Goal: Check status

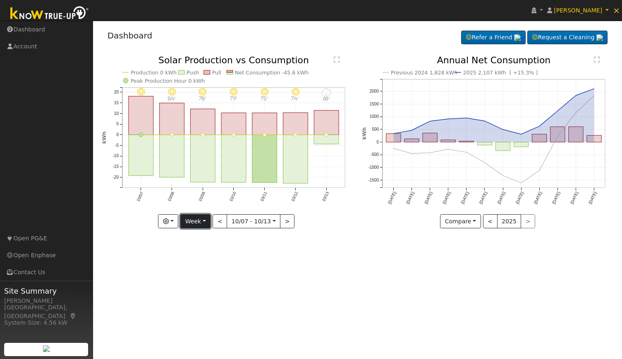
click at [201, 223] on button "Week" at bounding box center [195, 221] width 30 height 14
click at [203, 270] on link "Year" at bounding box center [210, 273] width 58 height 12
type input "[DATE]"
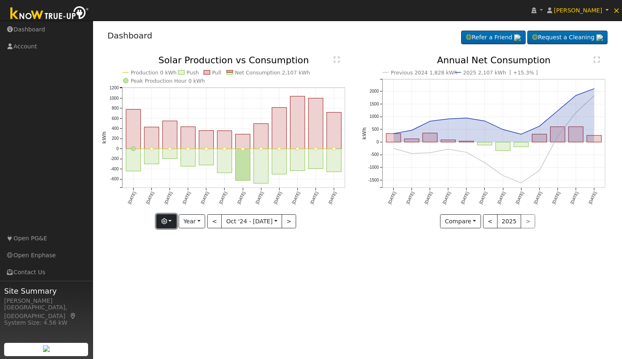
click at [173, 221] on button "button" at bounding box center [166, 221] width 20 height 14
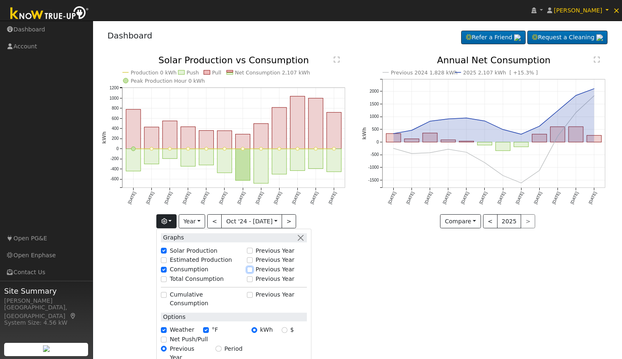
click at [253, 269] on input "Previous Year" at bounding box center [250, 270] width 6 height 6
checkbox input "true"
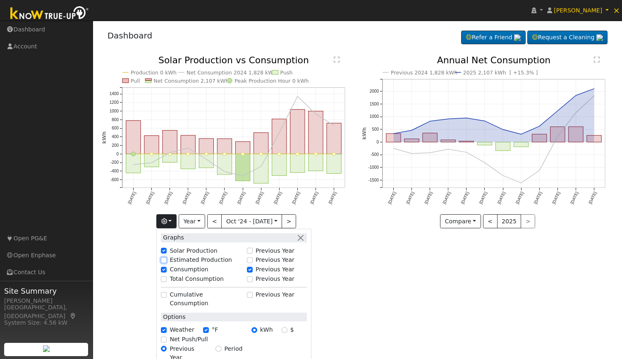
click at [167, 261] on input "Estimated Production" at bounding box center [164, 260] width 6 height 6
checkbox input "true"
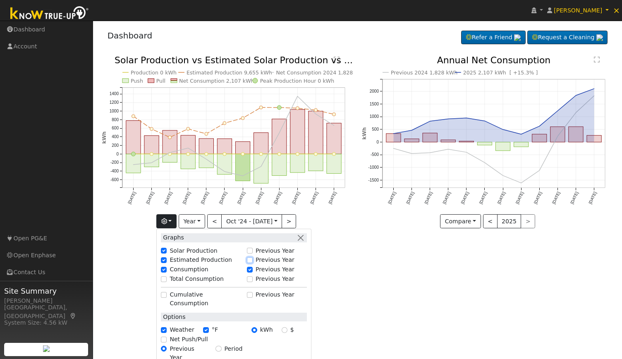
click at [252, 260] on input "Previous Year" at bounding box center [250, 260] width 6 height 6
checkbox input "true"
checkbox input "false"
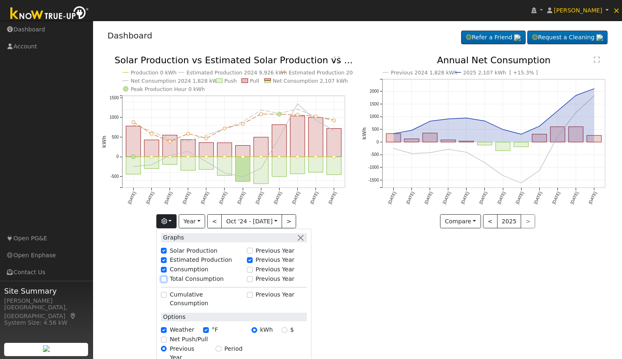
click at [166, 279] on input "Total Consumption" at bounding box center [164, 279] width 6 height 6
checkbox input "true"
click at [253, 278] on input "Previous Year" at bounding box center [250, 279] width 6 height 6
checkbox input "true"
checkbox input "false"
